Goal: Transaction & Acquisition: Purchase product/service

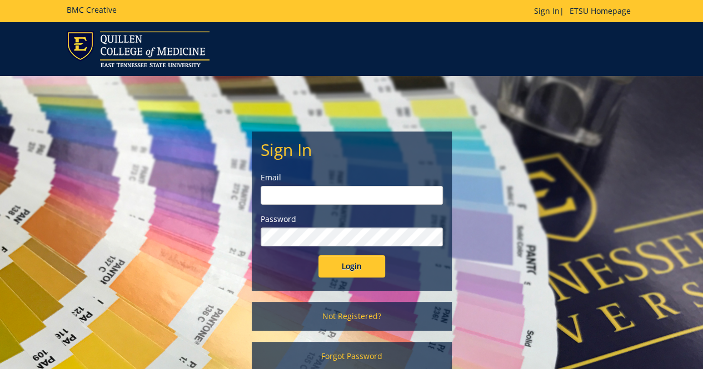
type input "flaglor@etsu.edu"
click at [328, 263] on input "Login" at bounding box center [351, 266] width 67 height 22
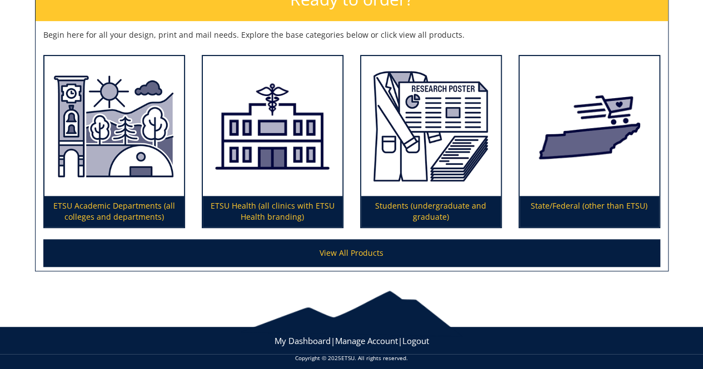
scroll to position [194, 0]
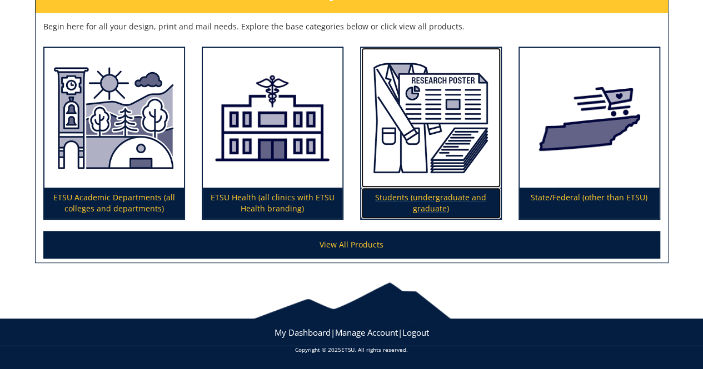
click at [394, 167] on img at bounding box center [430, 118] width 139 height 140
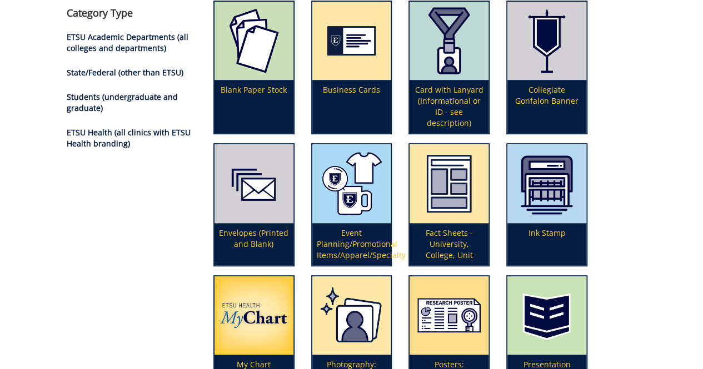
scroll to position [278, 0]
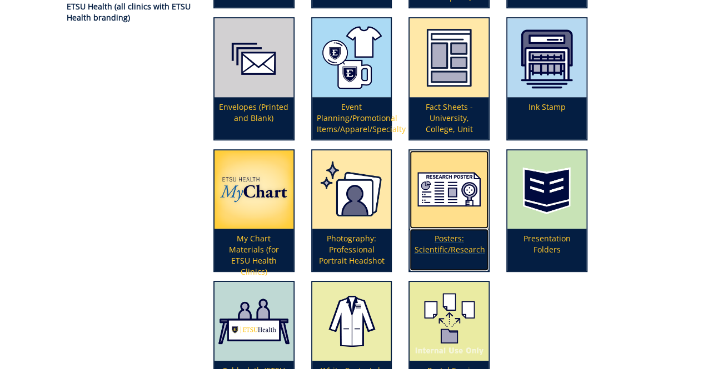
click at [457, 202] on img at bounding box center [448, 190] width 79 height 79
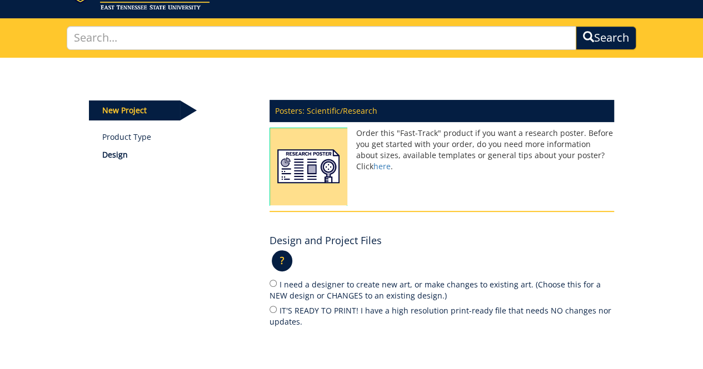
scroll to position [167, 0]
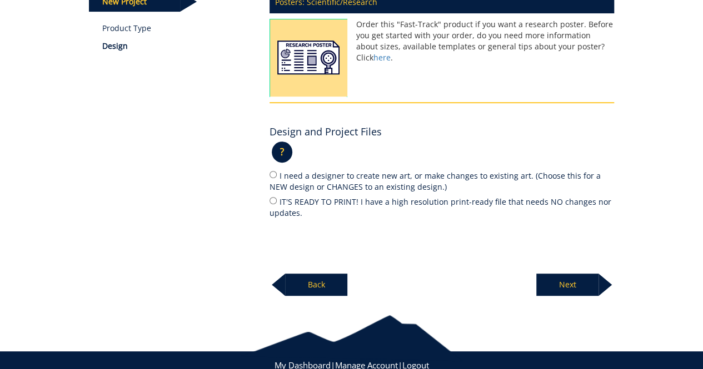
click at [380, 202] on label "IT'S READY TO PRINT! I have a high resolution print-ready file that needs NO ch…" at bounding box center [441, 206] width 344 height 23
click at [277, 202] on input "IT'S READY TO PRINT! I have a high resolution print-ready file that needs NO ch…" at bounding box center [272, 200] width 7 height 7
radio input "true"
click at [545, 275] on p "Next" at bounding box center [567, 285] width 62 height 22
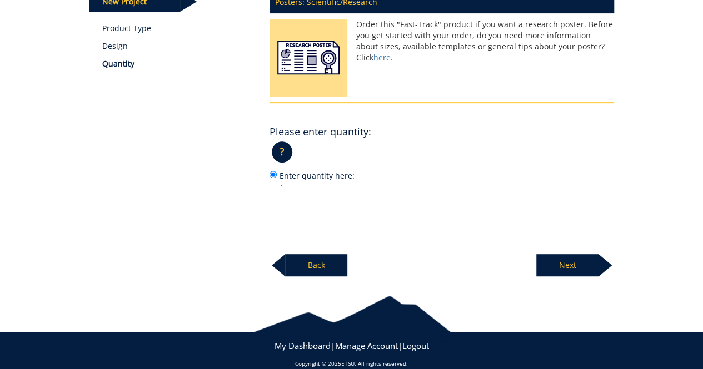
click at [360, 192] on input "Enter quantity here:" at bounding box center [326, 192] width 92 height 14
type input "1"
click at [563, 265] on p "Next" at bounding box center [567, 265] width 62 height 22
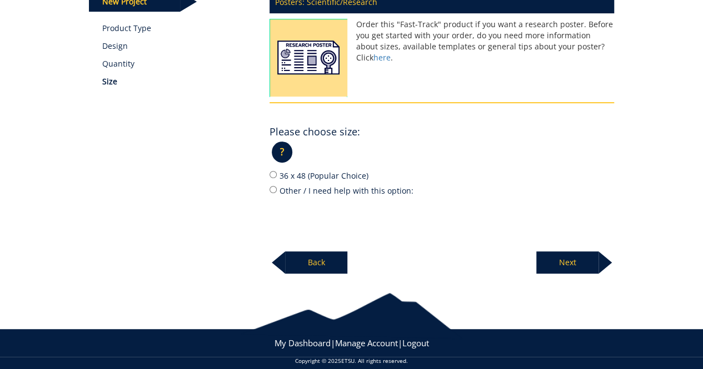
click at [324, 177] on label "36 x 48 (Popular Choice)" at bounding box center [441, 175] width 344 height 12
click at [277, 177] on input "36 x 48 (Popular Choice)" at bounding box center [272, 174] width 7 height 7
radio input "true"
click at [591, 258] on p "Next" at bounding box center [567, 263] width 62 height 22
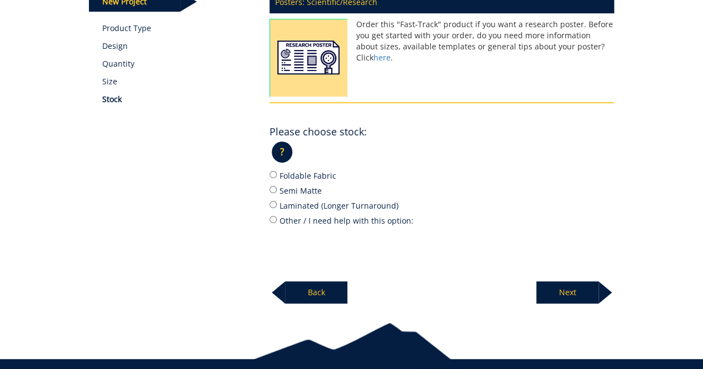
click at [313, 195] on label "Semi Matte" at bounding box center [441, 190] width 344 height 12
click at [277, 193] on input "Semi Matte" at bounding box center [272, 189] width 7 height 7
radio input "true"
click at [581, 279] on div "Next" at bounding box center [575, 288] width 78 height 31
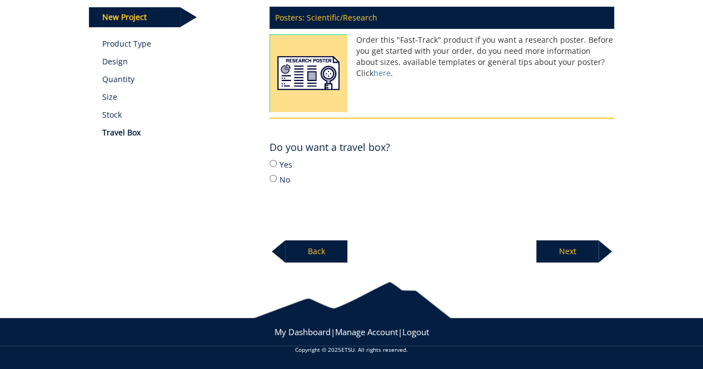
click at [282, 174] on label "No" at bounding box center [441, 179] width 344 height 12
click at [277, 175] on input "No" at bounding box center [272, 178] width 7 height 7
radio input "true"
click at [580, 247] on p "Next" at bounding box center [567, 251] width 62 height 22
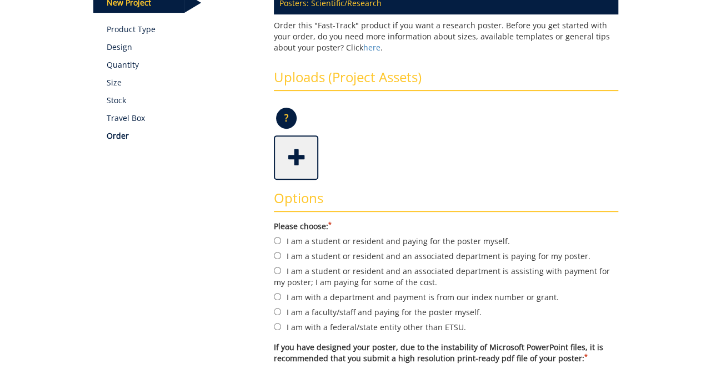
scroll to position [167, 0]
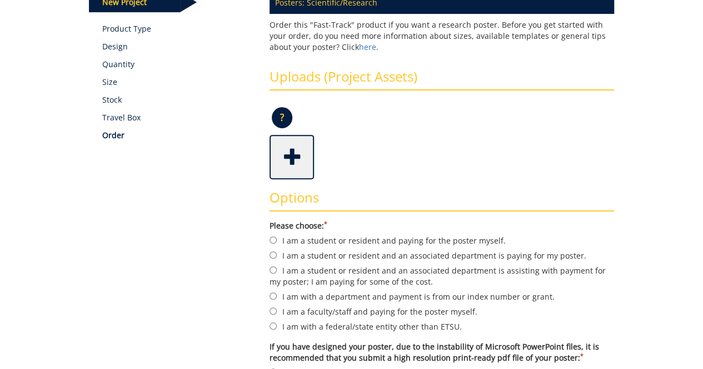
click at [291, 156] on span at bounding box center [292, 156] width 44 height 39
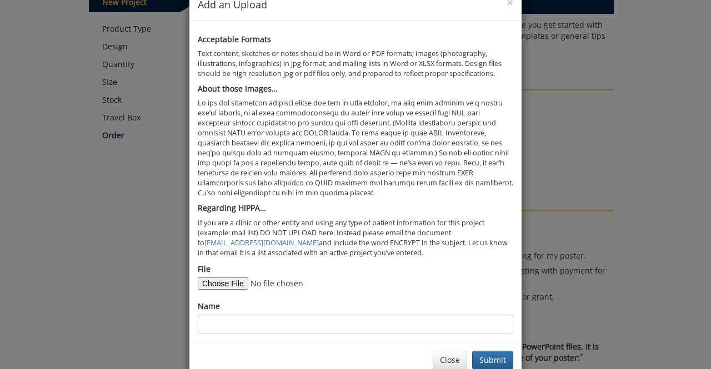
scroll to position [52, 0]
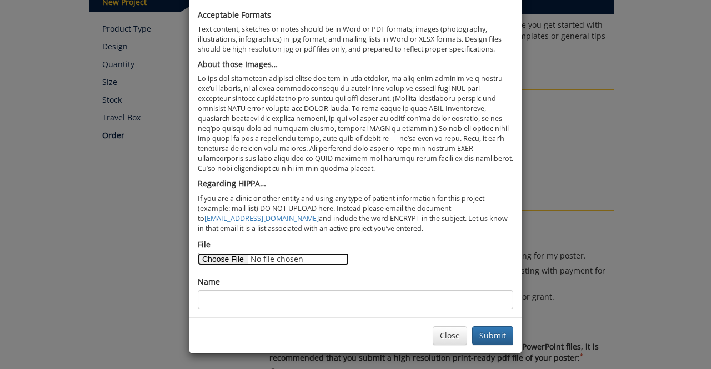
click at [225, 257] on input "File" at bounding box center [273, 259] width 151 height 12
type input "C:\fakepath\Utilization of AI Tools in Health Sciences at ETSU.pdf"
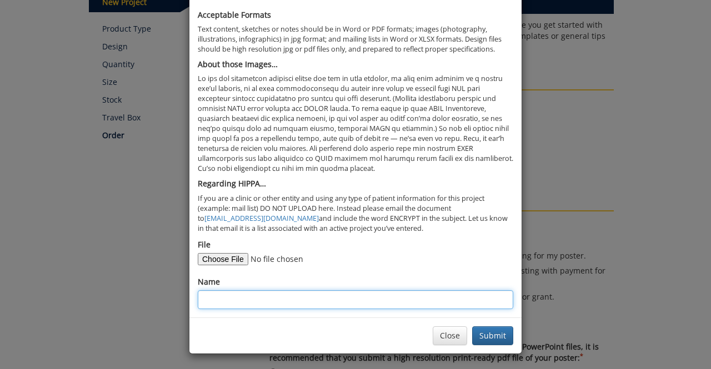
click at [332, 292] on input "Name" at bounding box center [355, 299] width 315 height 19
type input "Utilization of AI Tools in Health Sciences at ETSU"
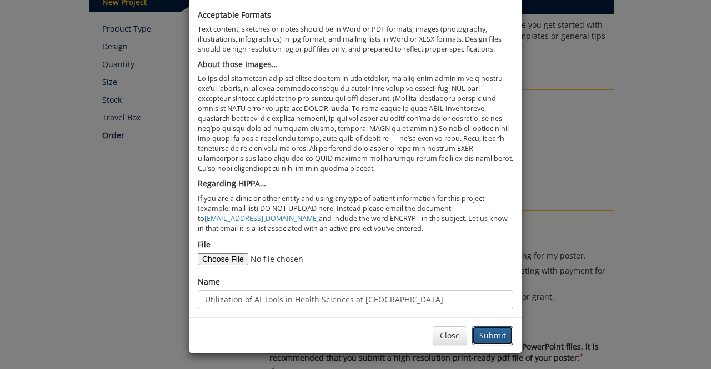
click at [505, 327] on button "Submit" at bounding box center [492, 336] width 41 height 19
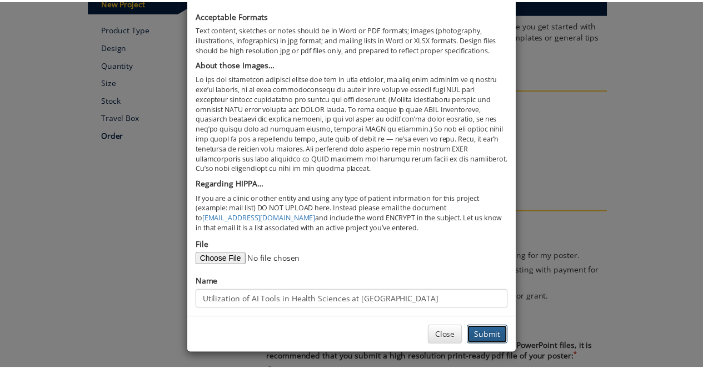
scroll to position [0, 0]
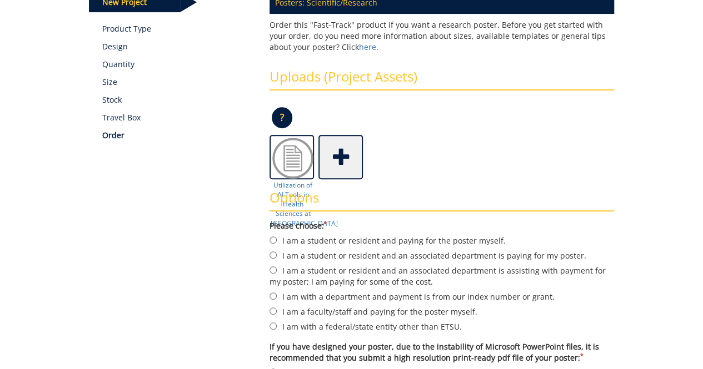
click at [282, 254] on label "I am a student or resident and an associated department is paying for my poster." at bounding box center [441, 255] width 344 height 12
click at [277, 254] on input "I am a student or resident and an associated department is paying for my poster." at bounding box center [272, 255] width 7 height 7
radio input "true"
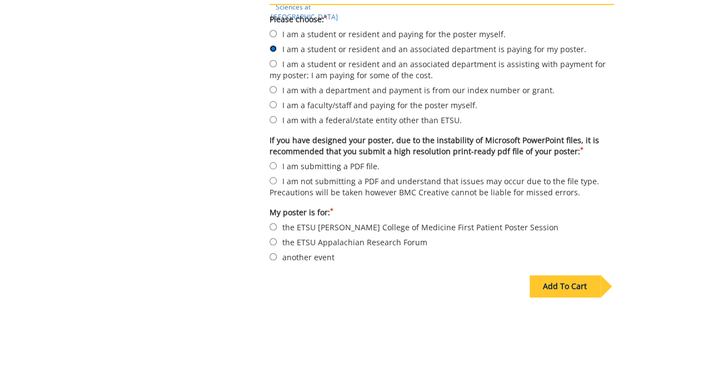
scroll to position [389, 0]
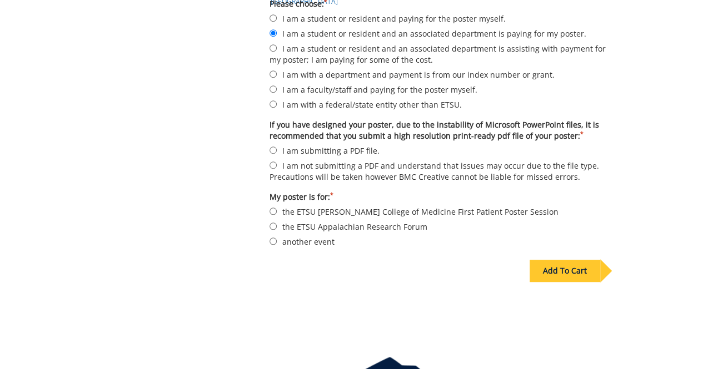
click at [298, 148] on label "I am submitting a PDF file." at bounding box center [441, 150] width 344 height 12
click at [277, 148] on input "I am submitting a PDF file." at bounding box center [272, 150] width 7 height 7
radio input "true"
click at [315, 240] on label "another event" at bounding box center [441, 241] width 344 height 12
click at [277, 240] on input "another event" at bounding box center [272, 241] width 7 height 7
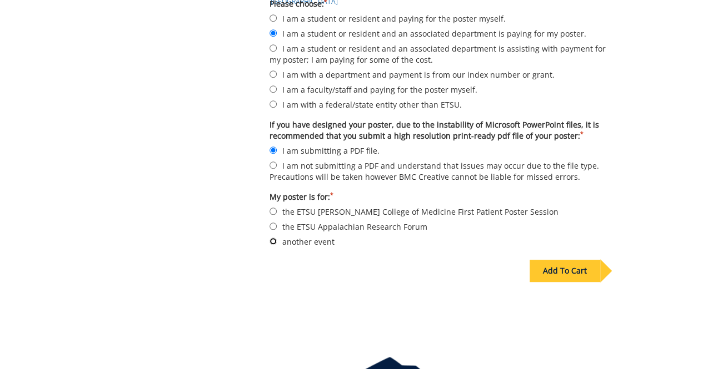
radio input "true"
click at [576, 277] on div "Add To Cart" at bounding box center [564, 271] width 71 height 22
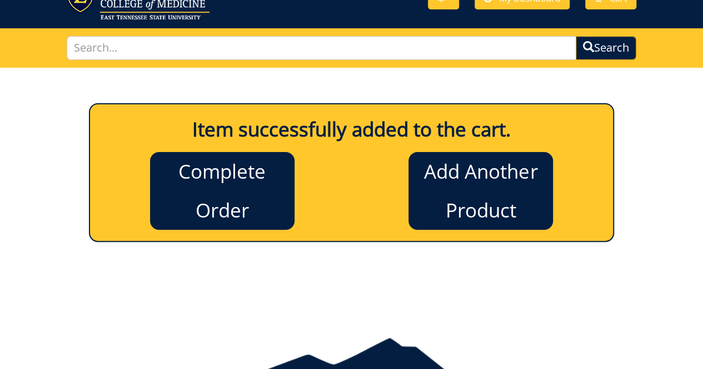
scroll to position [104, 0]
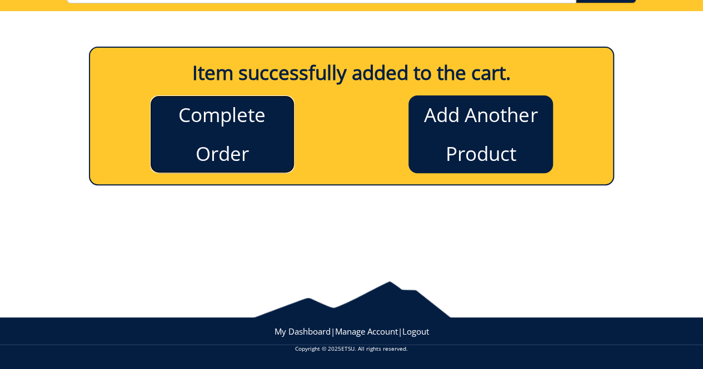
click at [254, 166] on link "Complete Order" at bounding box center [222, 135] width 144 height 78
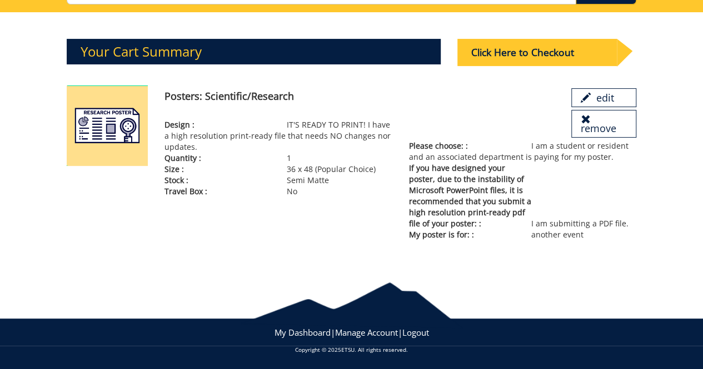
scroll to position [104, 0]
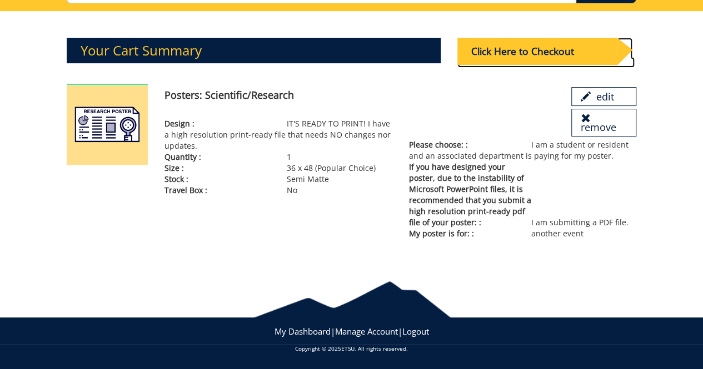
click at [494, 51] on div "Click Here to Checkout" at bounding box center [536, 51] width 159 height 27
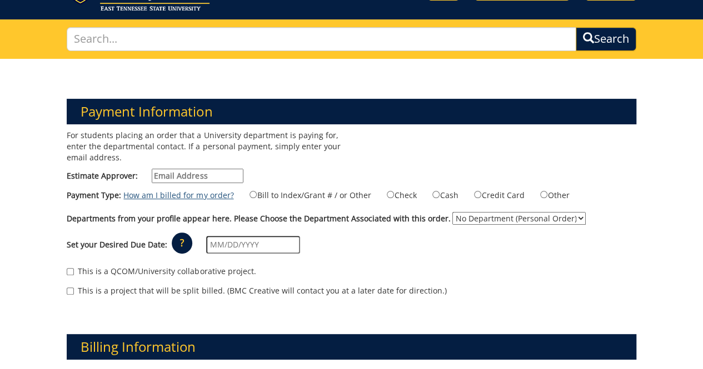
scroll to position [111, 0]
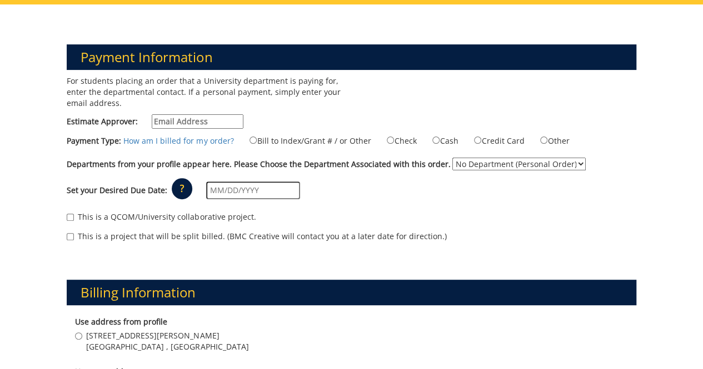
click at [234, 115] on input "Estimate Approver:" at bounding box center [198, 121] width 92 height 14
type input "[EMAIL_ADDRESS][DOMAIN_NAME]"
click at [250, 140] on input "Bill to Index/Grant # / or Other" at bounding box center [252, 140] width 7 height 7
radio input "true"
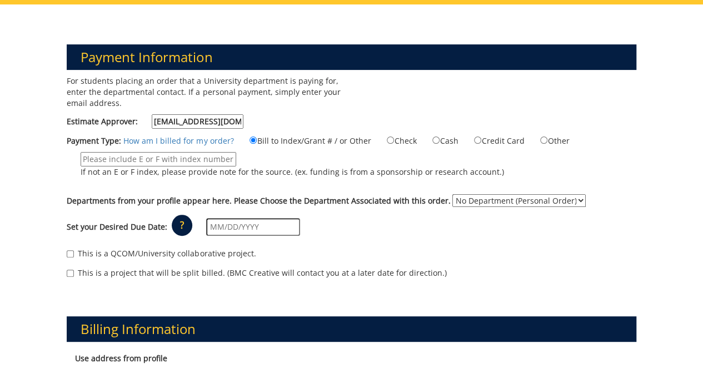
click at [181, 159] on input "If not an E or F index, please provide note for the source. (ex. funding is fro…" at bounding box center [159, 159] width 156 height 14
paste input "20-60400-100000-100-74110-250-999-999-999-999-99"
type input "20-60400-100000-100-74110-250-999-999-999-999-99"
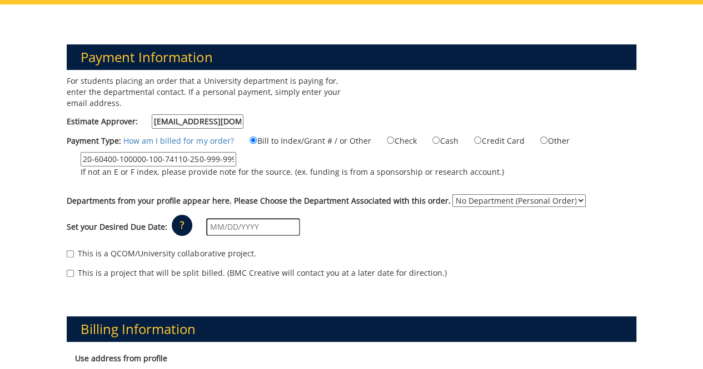
click at [463, 198] on select "No Department (Personal Order) Student" at bounding box center [518, 200] width 133 height 13
select select "206"
click at [452, 194] on select "No Department (Personal Order) Student" at bounding box center [518, 200] width 133 height 13
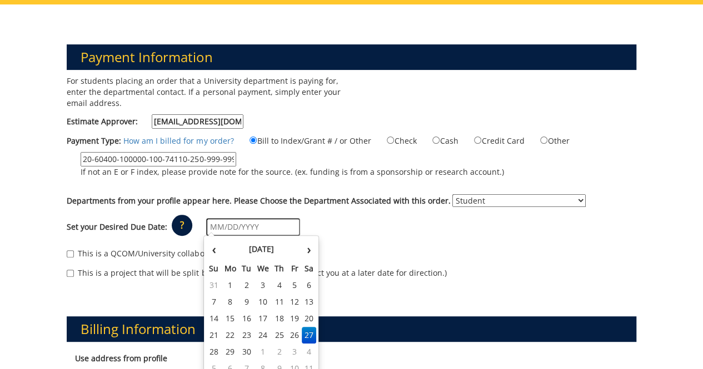
click at [281, 227] on input "text" at bounding box center [253, 227] width 94 height 18
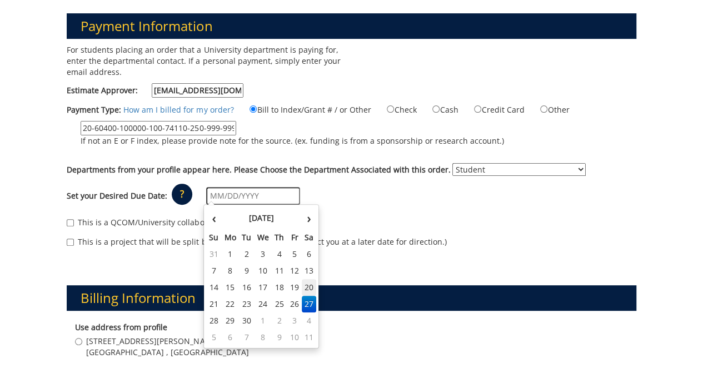
scroll to position [167, 0]
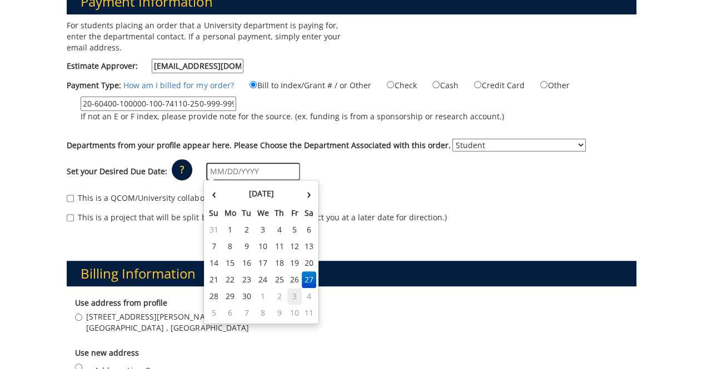
click at [300, 294] on td "3" at bounding box center [294, 296] width 15 height 17
type input "[DATE]"
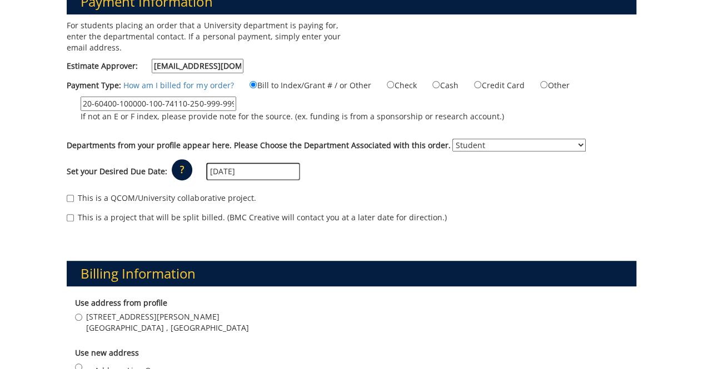
click at [157, 202] on label "This is a QCOM/University collaborative project." at bounding box center [161, 198] width 189 height 11
click at [74, 202] on input "This is a QCOM/University collaborative project." at bounding box center [70, 198] width 7 height 7
checkbox input "true"
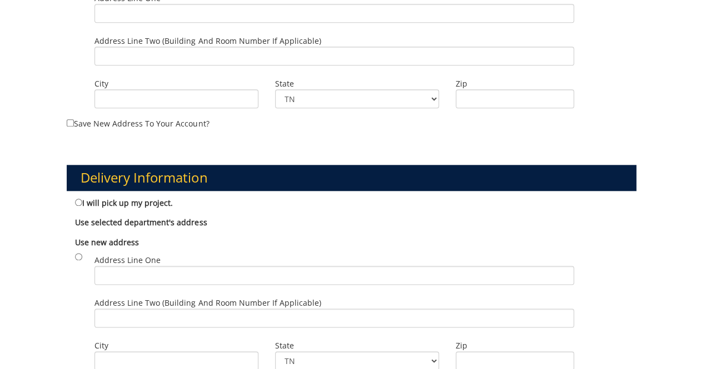
scroll to position [555, 0]
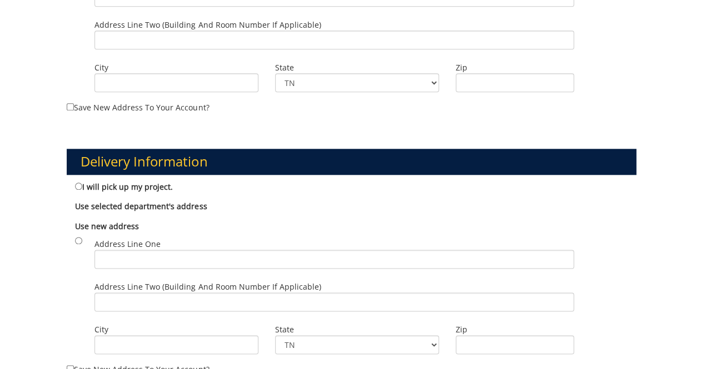
click at [129, 190] on label "I will pick up my project." at bounding box center [124, 187] width 98 height 12
click at [82, 190] on input "I will pick up my project." at bounding box center [78, 186] width 7 height 7
radio input "true"
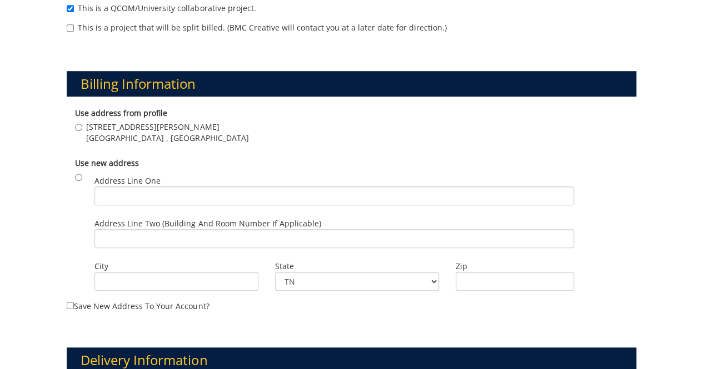
scroll to position [333, 0]
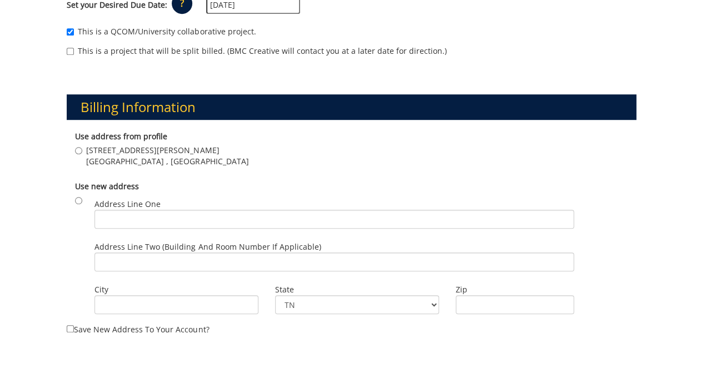
click at [146, 156] on span "[GEOGRAPHIC_DATA] , [GEOGRAPHIC_DATA]" at bounding box center [167, 161] width 162 height 11
click at [82, 154] on input "[STREET_ADDRESS][PERSON_NAME]" at bounding box center [78, 150] width 7 height 7
radio input "true"
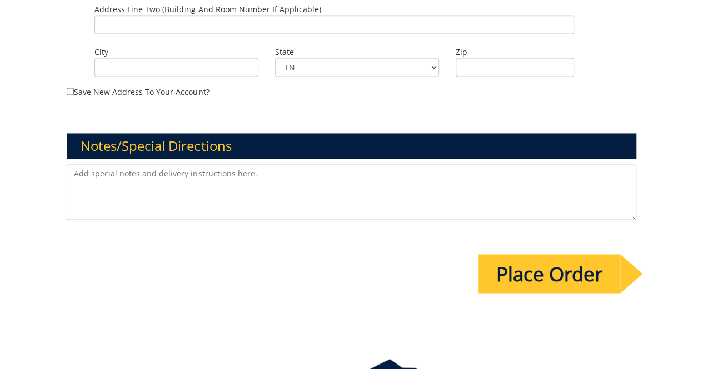
scroll to position [908, 0]
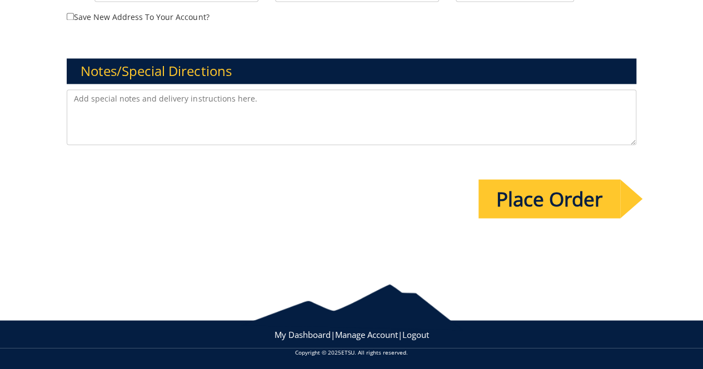
click at [188, 113] on textarea at bounding box center [351, 117] width 569 height 56
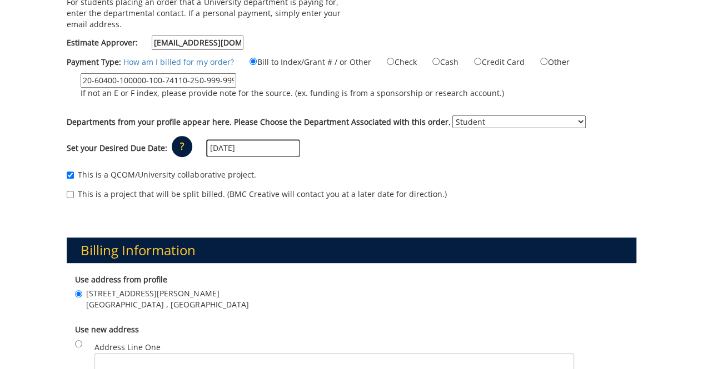
scroll to position [186, 0]
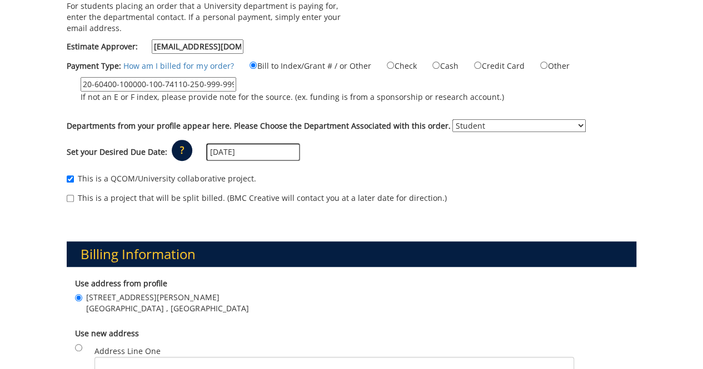
type textarea "This is for Summer Research Symposium on [DATE]."
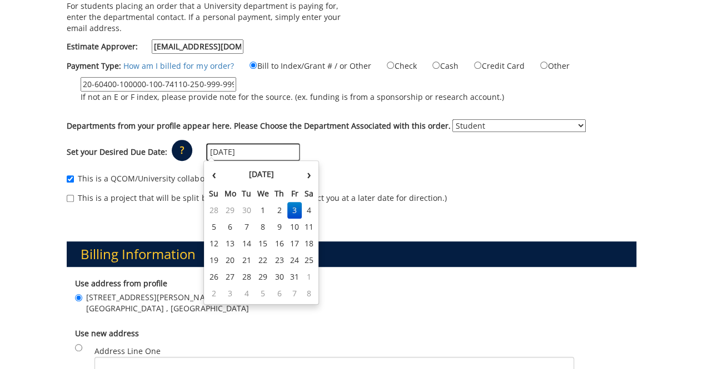
click at [247, 147] on input "[DATE]" at bounding box center [253, 152] width 94 height 18
click at [282, 207] on td "2" at bounding box center [280, 210] width 16 height 17
type input "[DATE]"
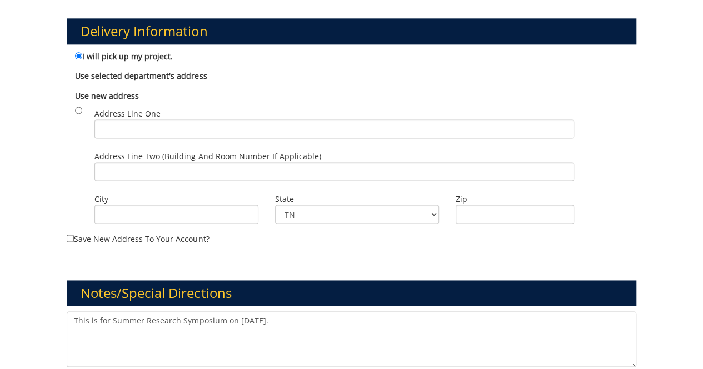
scroll to position [908, 0]
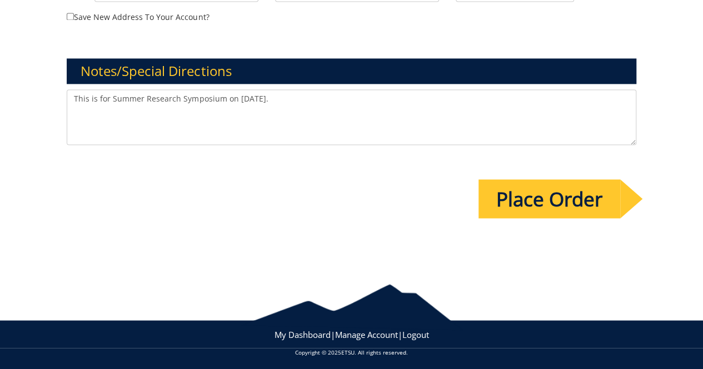
click at [277, 115] on textarea "This is for Summer Research Symposium on [DATE]." at bounding box center [351, 117] width 569 height 56
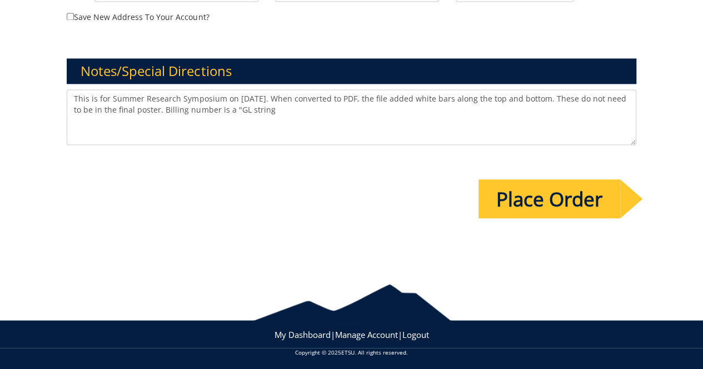
click at [231, 110] on textarea "This is for Summer Research Symposium on Oct 3. When converted to PDF, the file…" at bounding box center [351, 117] width 569 height 56
click at [263, 110] on textarea "This is for Summer Research Symposium on Oct 3. When converted to PDF, the file…" at bounding box center [351, 117] width 569 height 56
type textarea "This is for Summer Research Symposium on Oct 3. When converted to PDF, the file…"
click at [602, 202] on input "Place Order" at bounding box center [549, 198] width 142 height 39
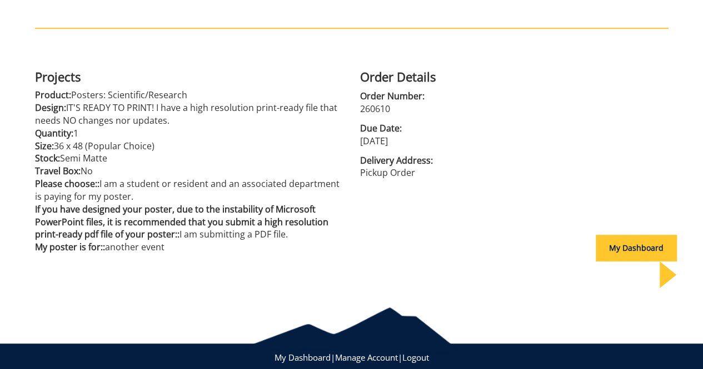
scroll to position [233, 0]
click at [624, 246] on div "My Dashboard" at bounding box center [635, 248] width 81 height 27
